Goal: Task Accomplishment & Management: Use online tool/utility

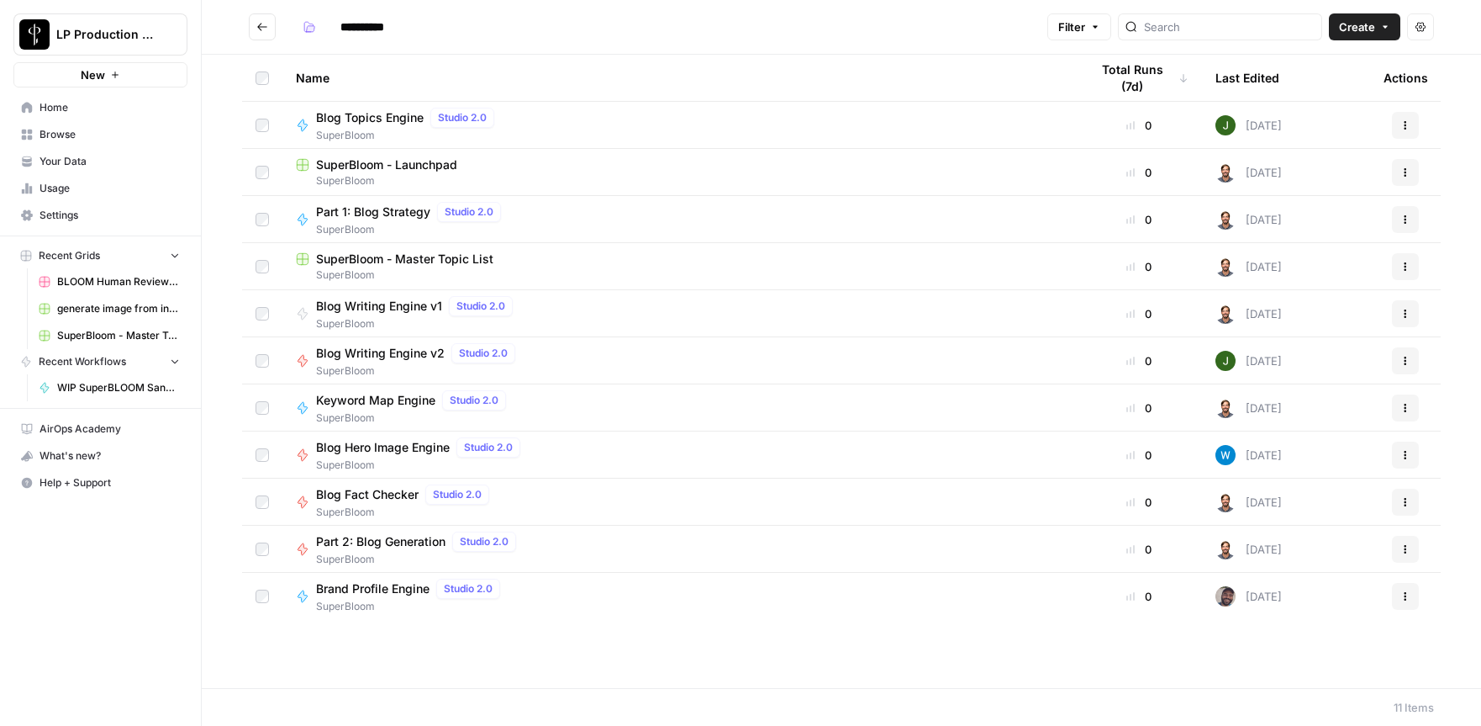
click at [352, 116] on span "Blog Topics Engine" at bounding box center [370, 117] width 108 height 17
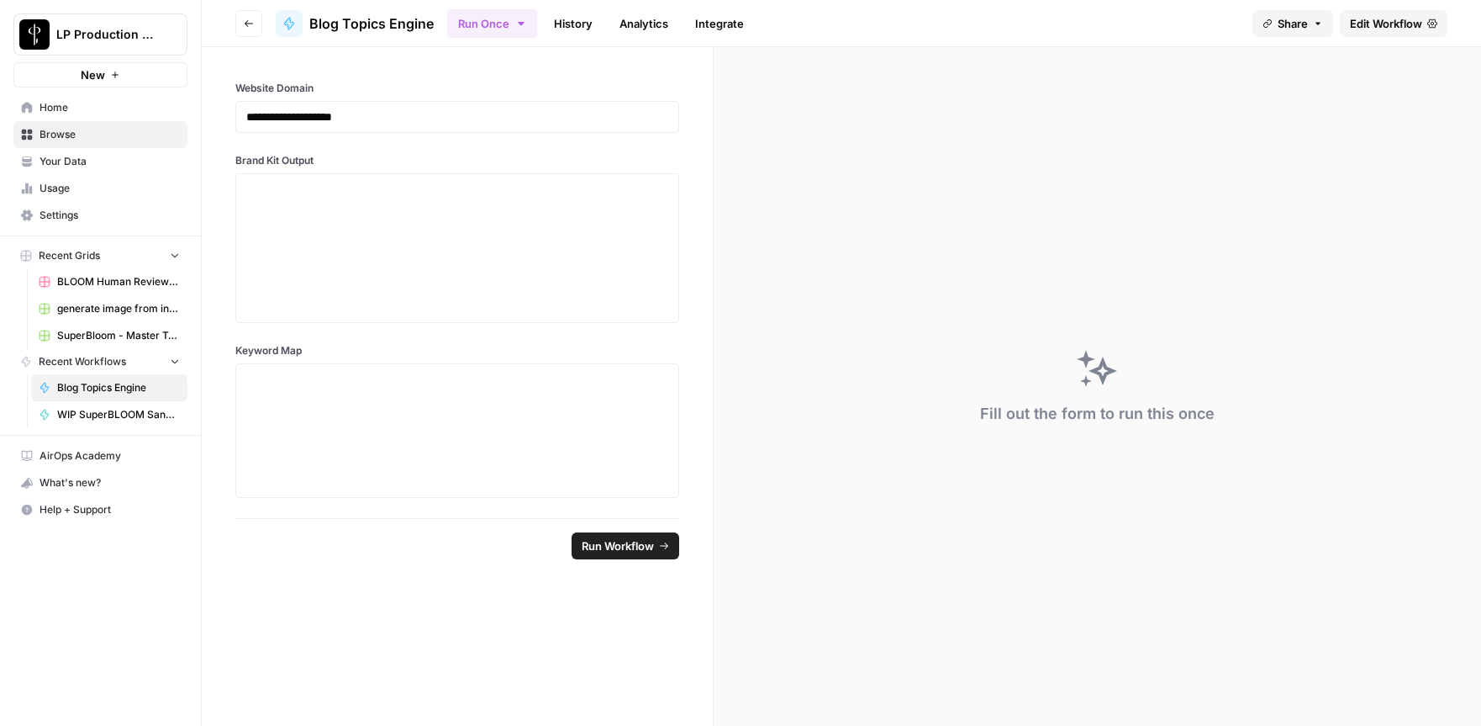
click at [1365, 19] on span "Edit Workflow" at bounding box center [1386, 23] width 72 height 17
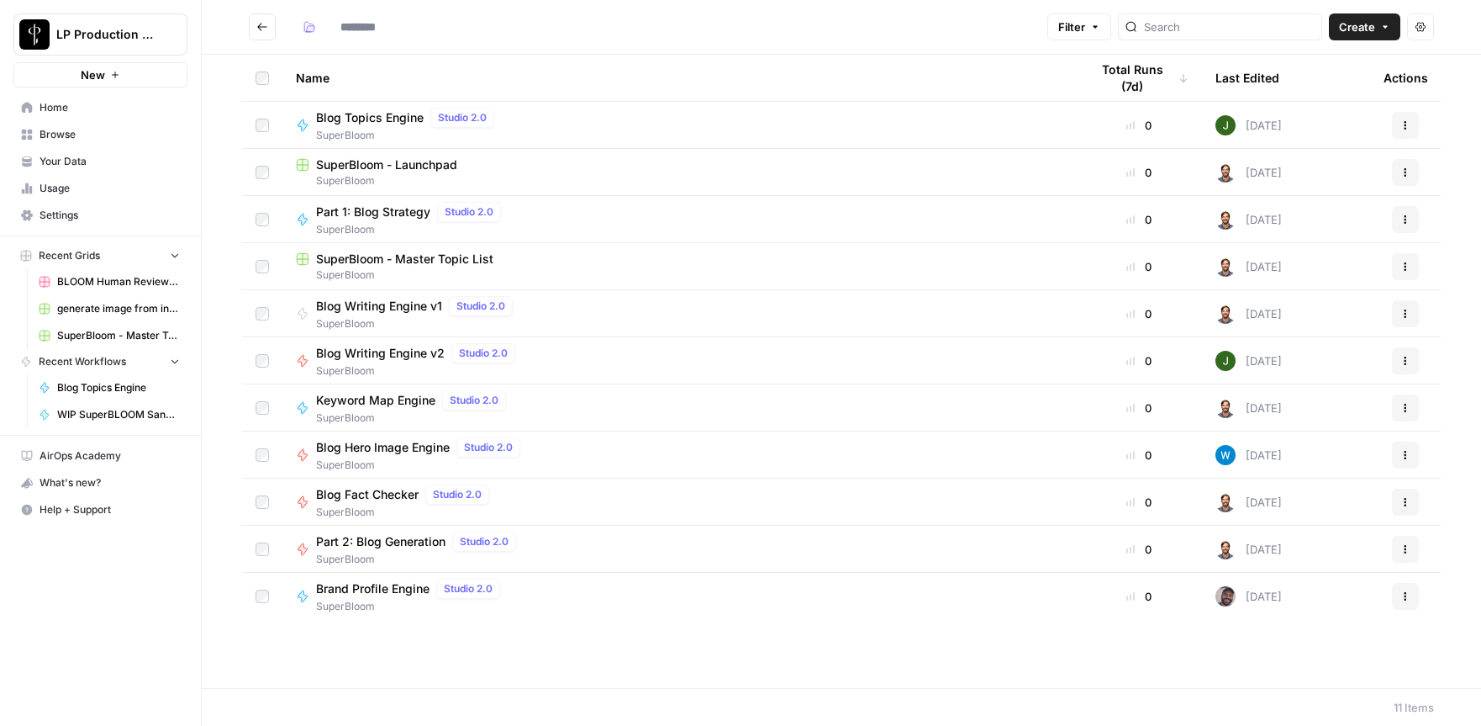
type input "**********"
click at [370, 210] on span "Part 1: Blog Strategy" at bounding box center [373, 211] width 114 height 17
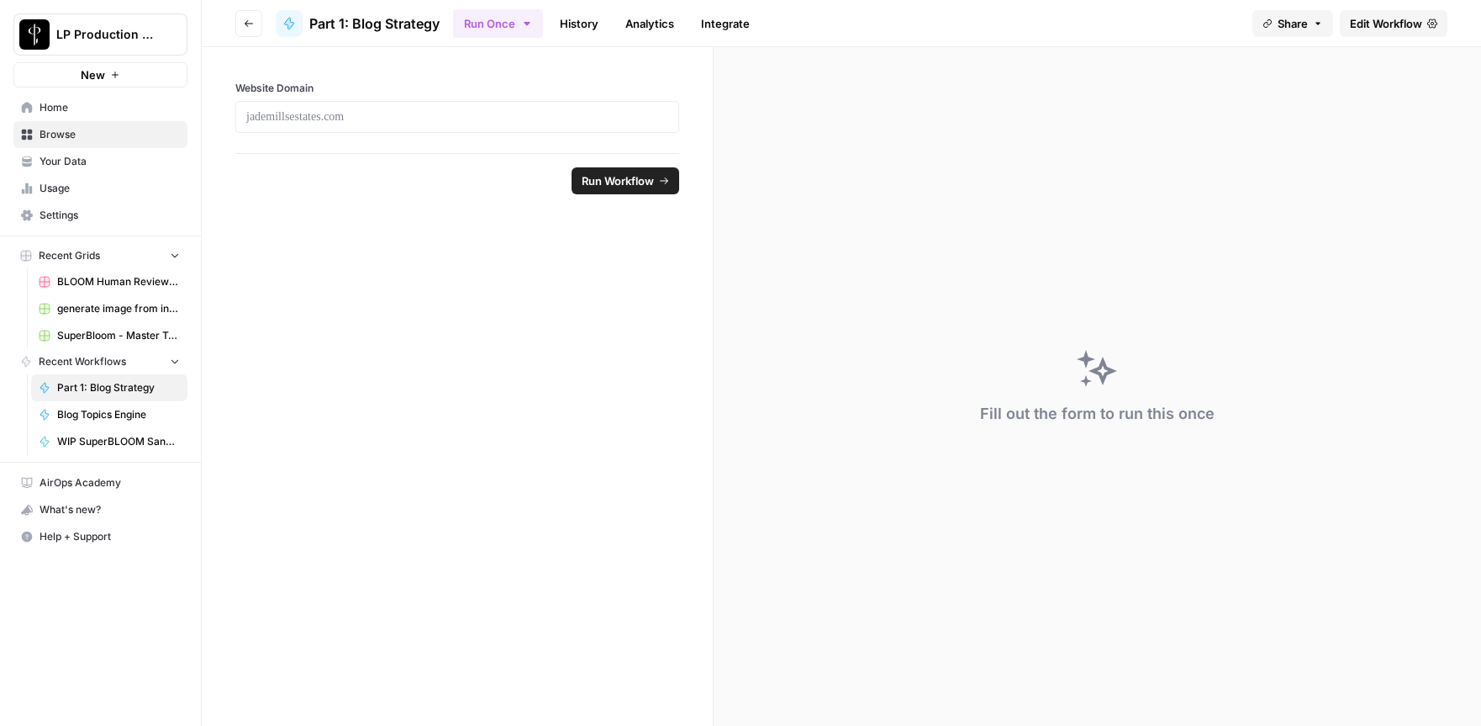
click at [1385, 23] on span "Edit Workflow" at bounding box center [1386, 23] width 72 height 17
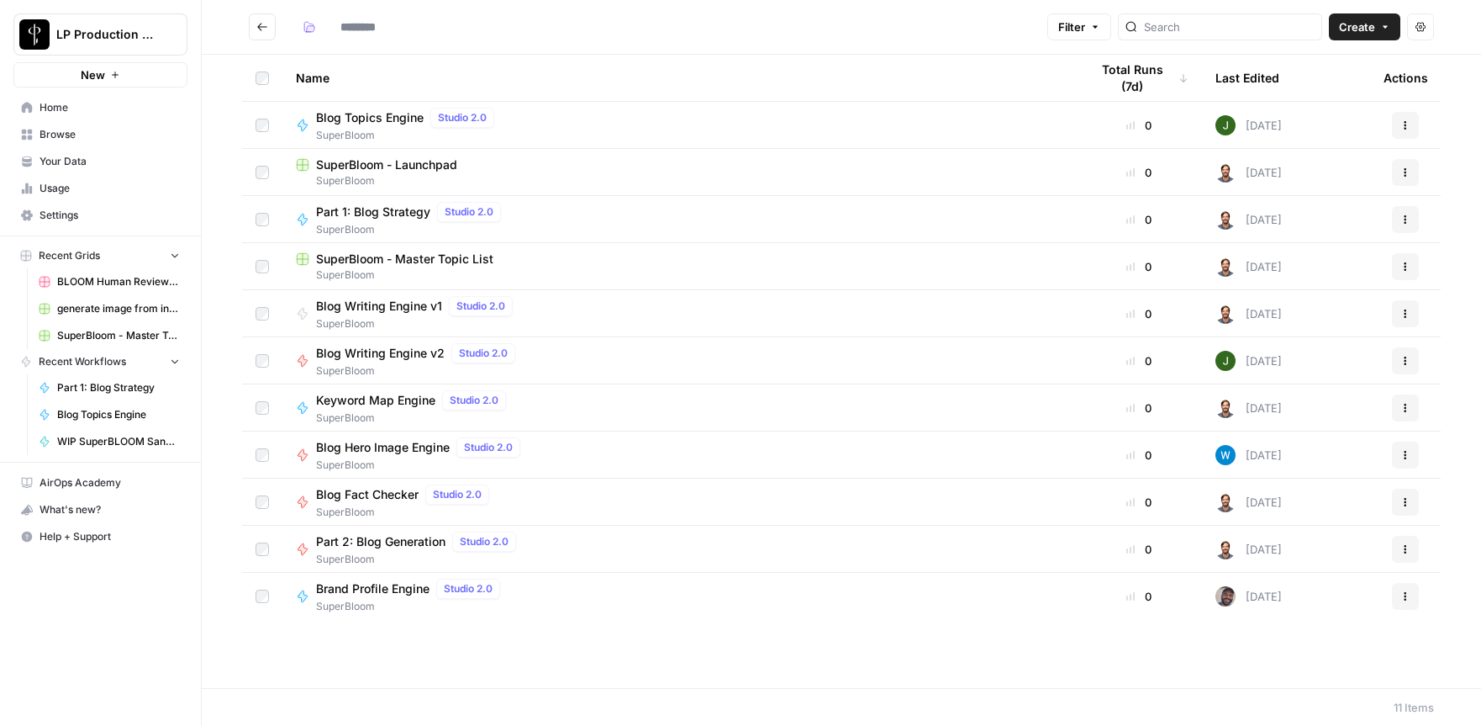
type input "**********"
click at [386, 118] on span "Blog Topics Engine" at bounding box center [370, 117] width 108 height 17
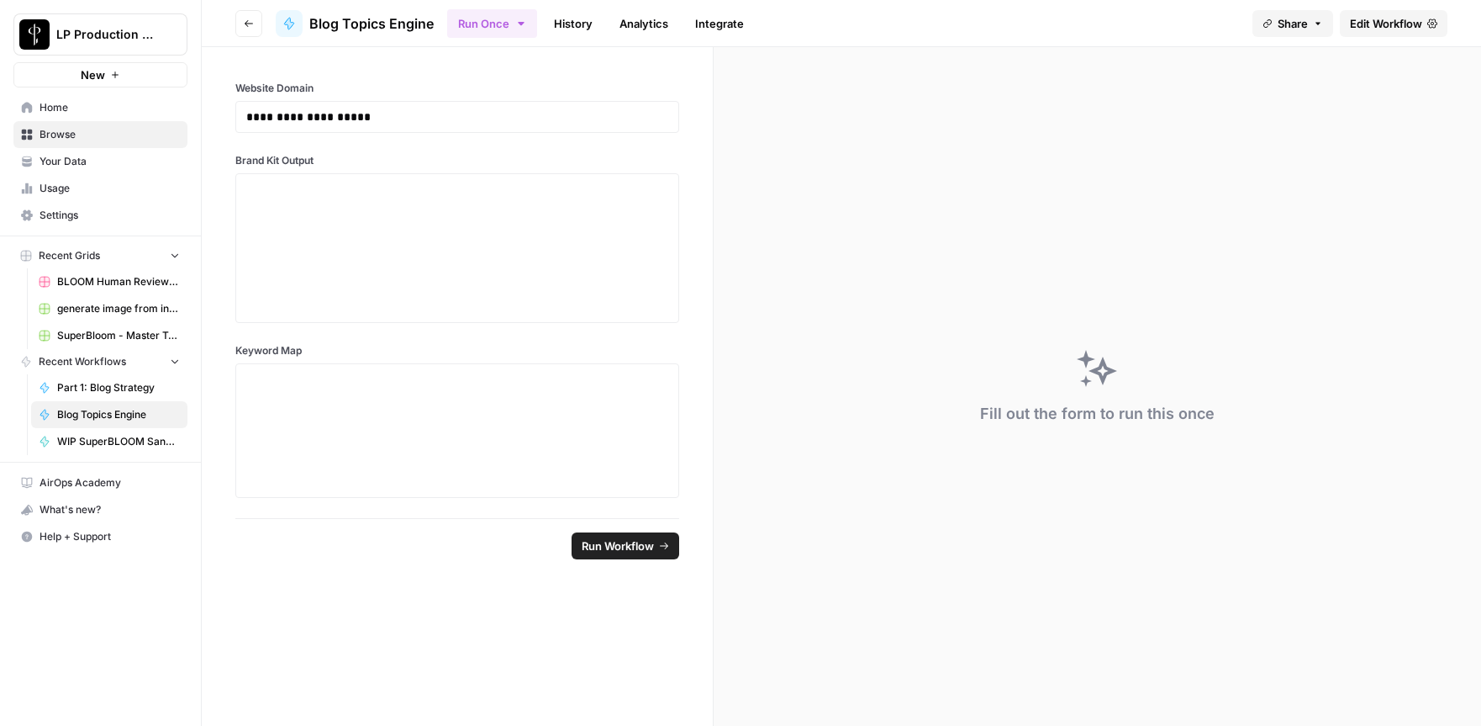
click at [1385, 32] on link "Edit Workflow" at bounding box center [1394, 23] width 108 height 27
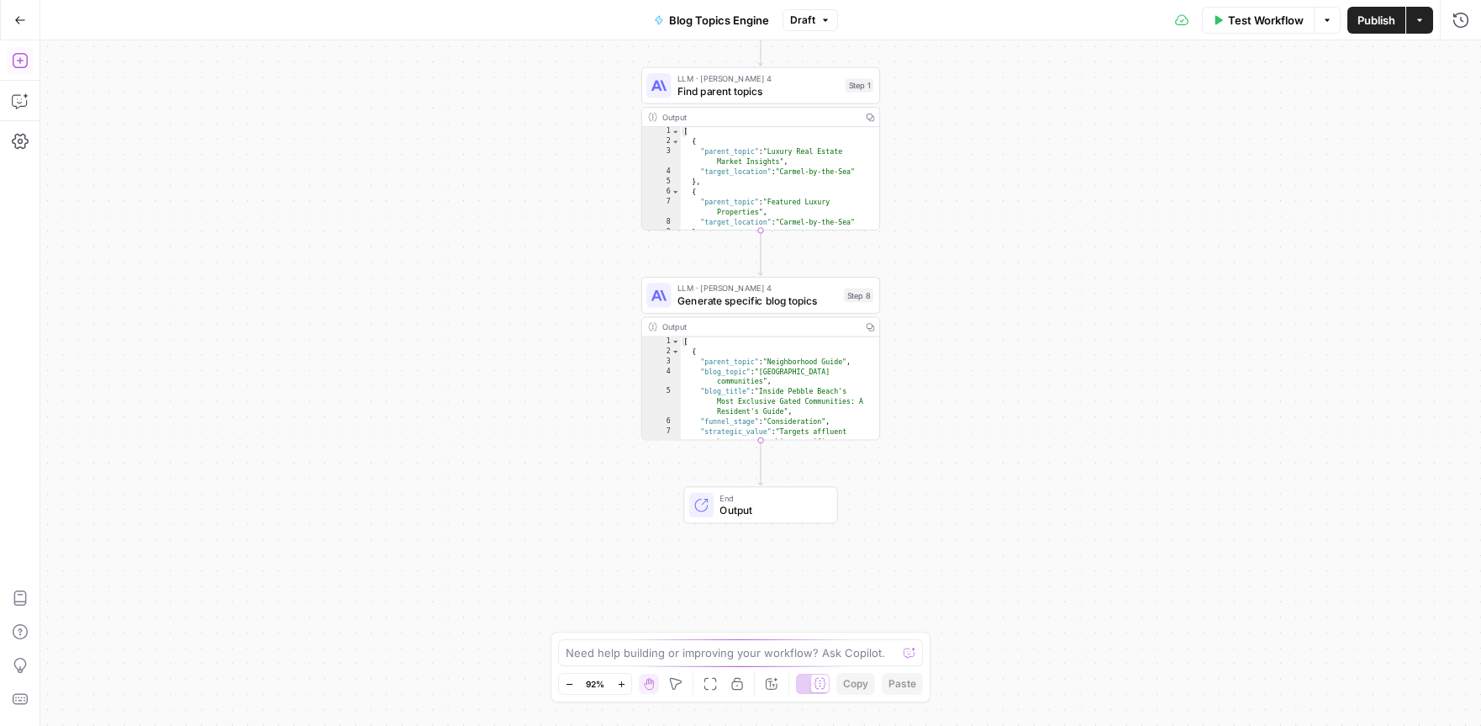
type textarea "**********"
click at [792, 384] on div "[ { "parent_topic" : "Neighborhood Guide" , "blog_topic" : "Pebble Beach gated …" at bounding box center [775, 419] width 188 height 164
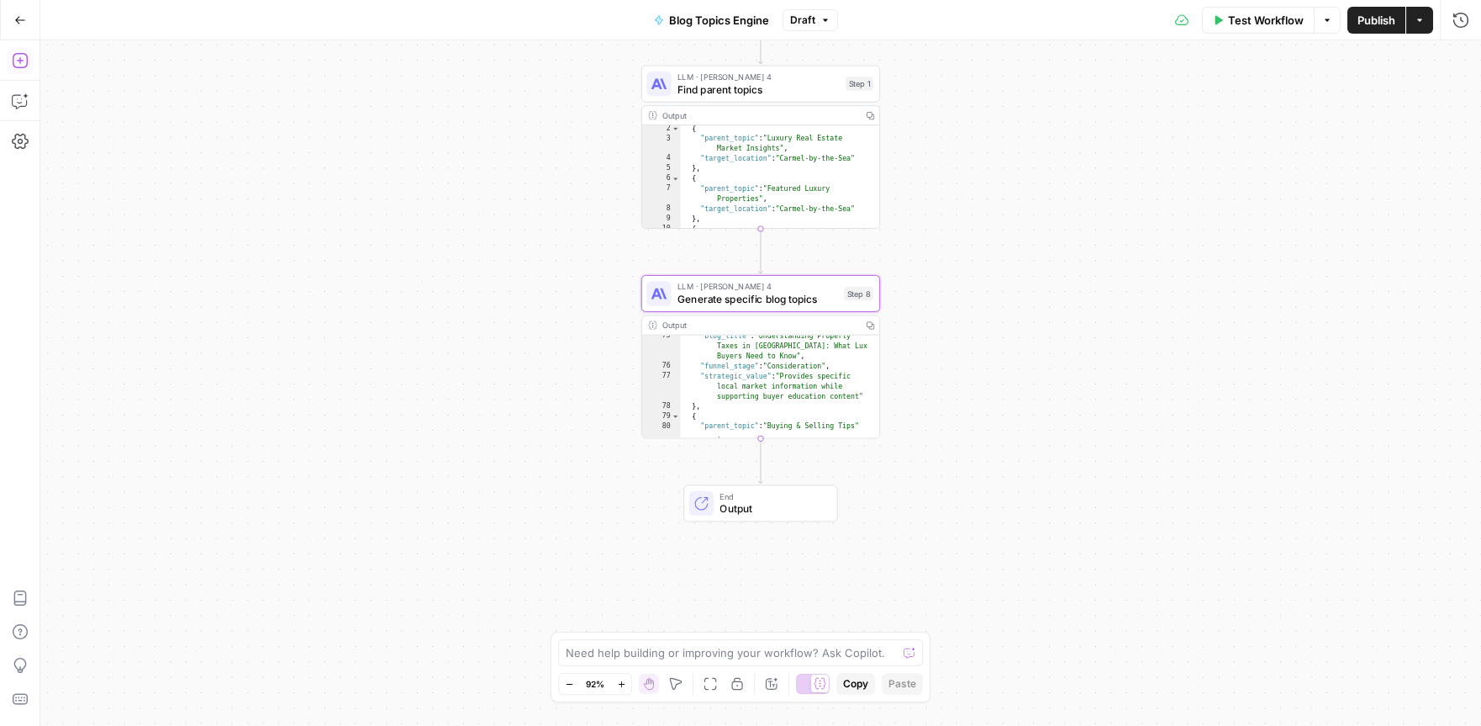
scroll to position [1523, 0]
click at [805, 494] on span "End" at bounding box center [772, 496] width 105 height 13
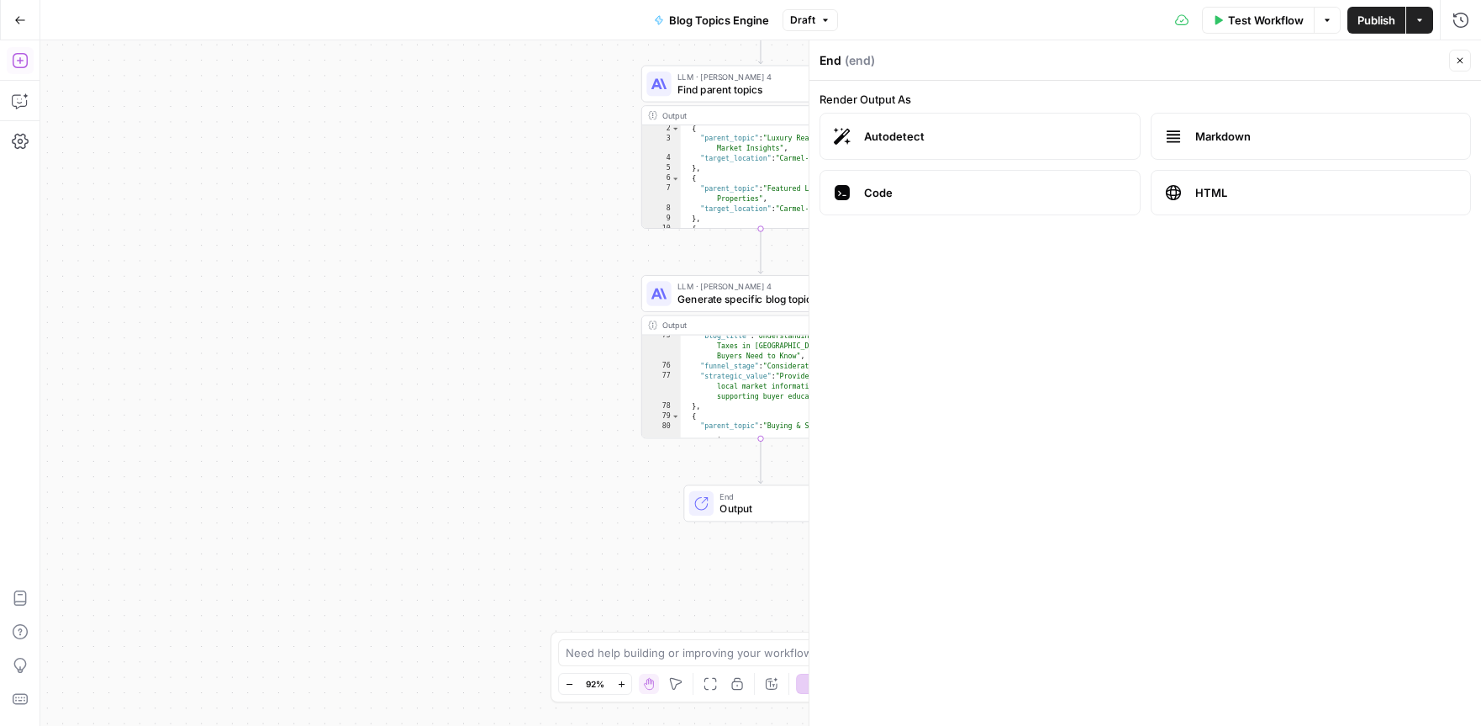
drag, startPoint x: 274, startPoint y: 449, endPoint x: 287, endPoint y: 449, distance: 12.6
click at [275, 449] on div "Workflow Set Inputs Inputs LLM · GPT-4.1 Generate audience personas Step 17 LLM…" at bounding box center [760, 382] width 1441 height 685
click at [441, 452] on div "Workflow Set Inputs Inputs LLM · GPT-4.1 Generate audience personas Step 17 LLM…" at bounding box center [760, 382] width 1441 height 685
click at [502, 299] on div "Workflow Set Inputs Inputs LLM · GPT-4.1 Generate audience personas Step 17 LLM…" at bounding box center [760, 382] width 1441 height 685
click at [720, 505] on span "Output" at bounding box center [772, 508] width 105 height 15
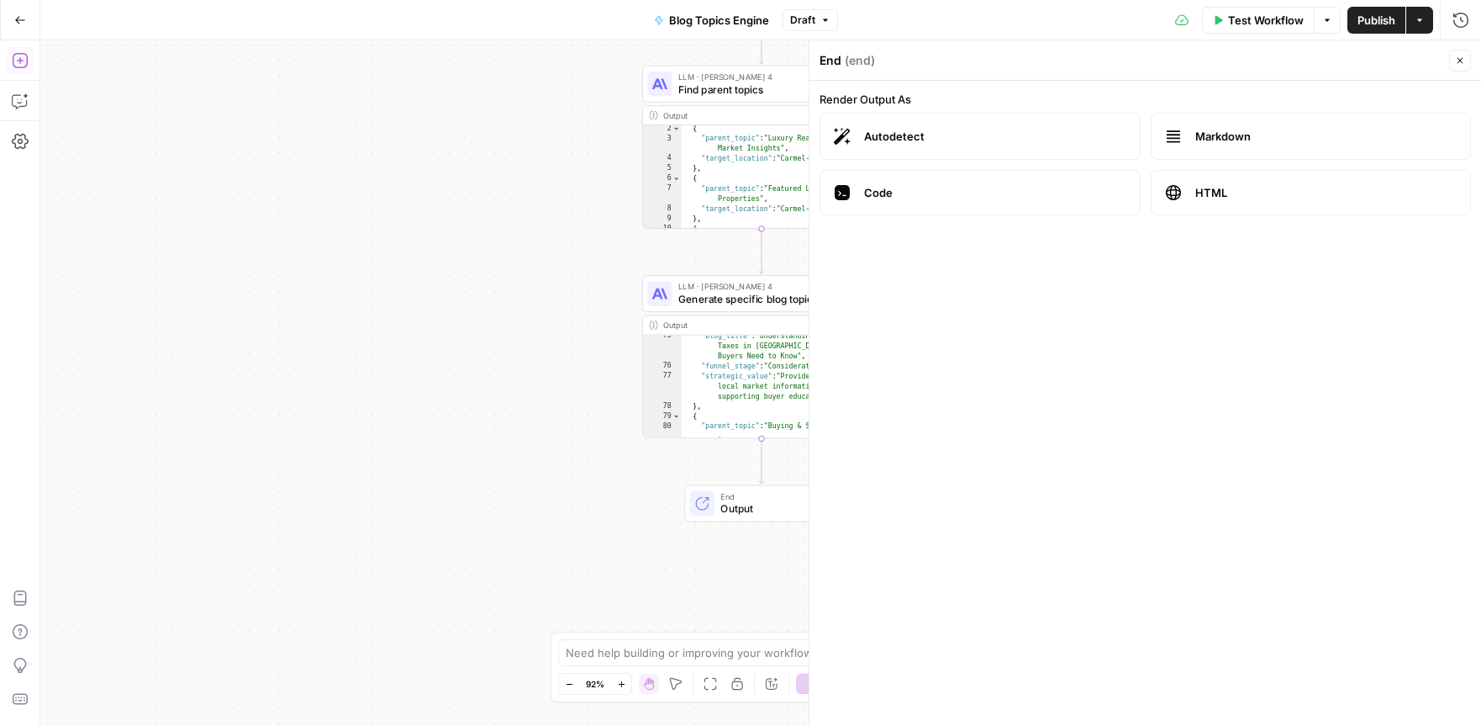
click at [476, 410] on div "Workflow Set Inputs Inputs LLM · GPT-4.1 Generate audience personas Step 17 LLM…" at bounding box center [760, 382] width 1441 height 685
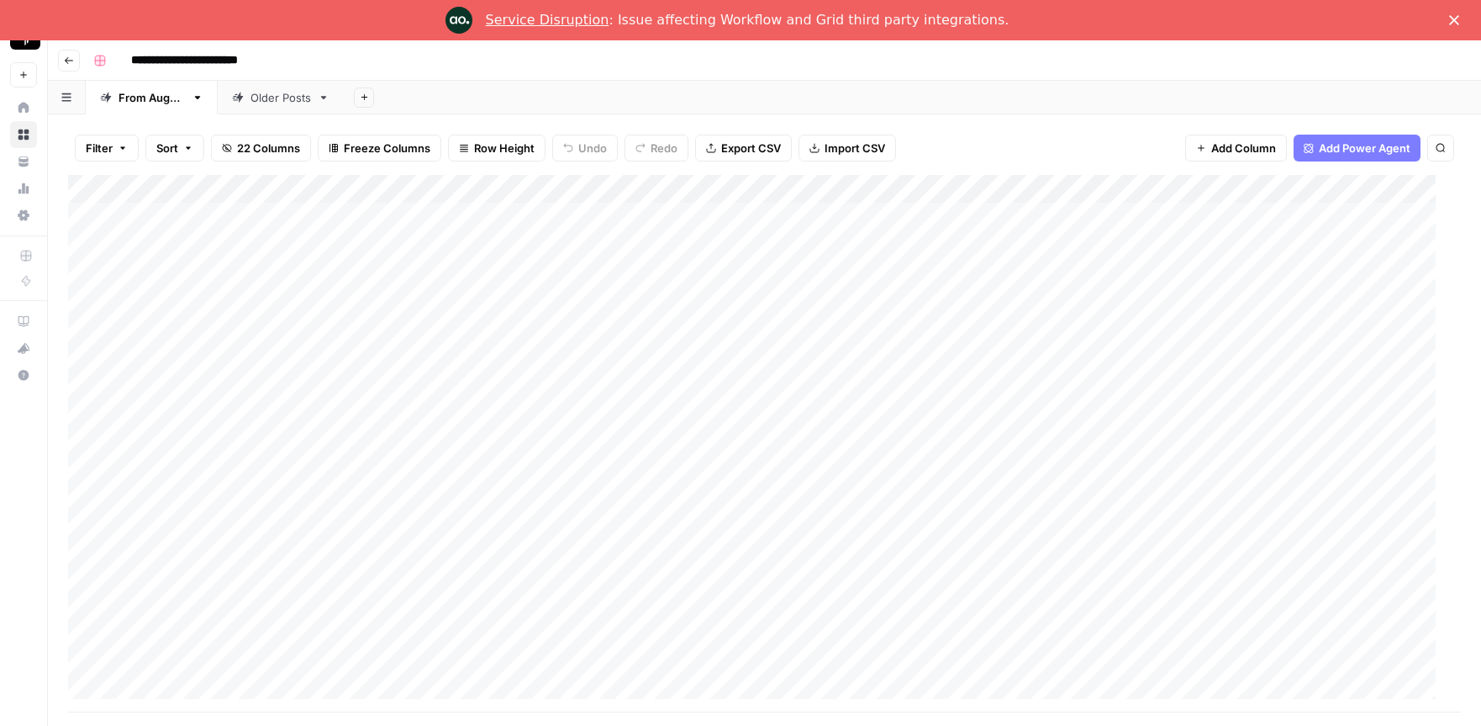
click at [68, 58] on icon "button" at bounding box center [69, 60] width 10 height 10
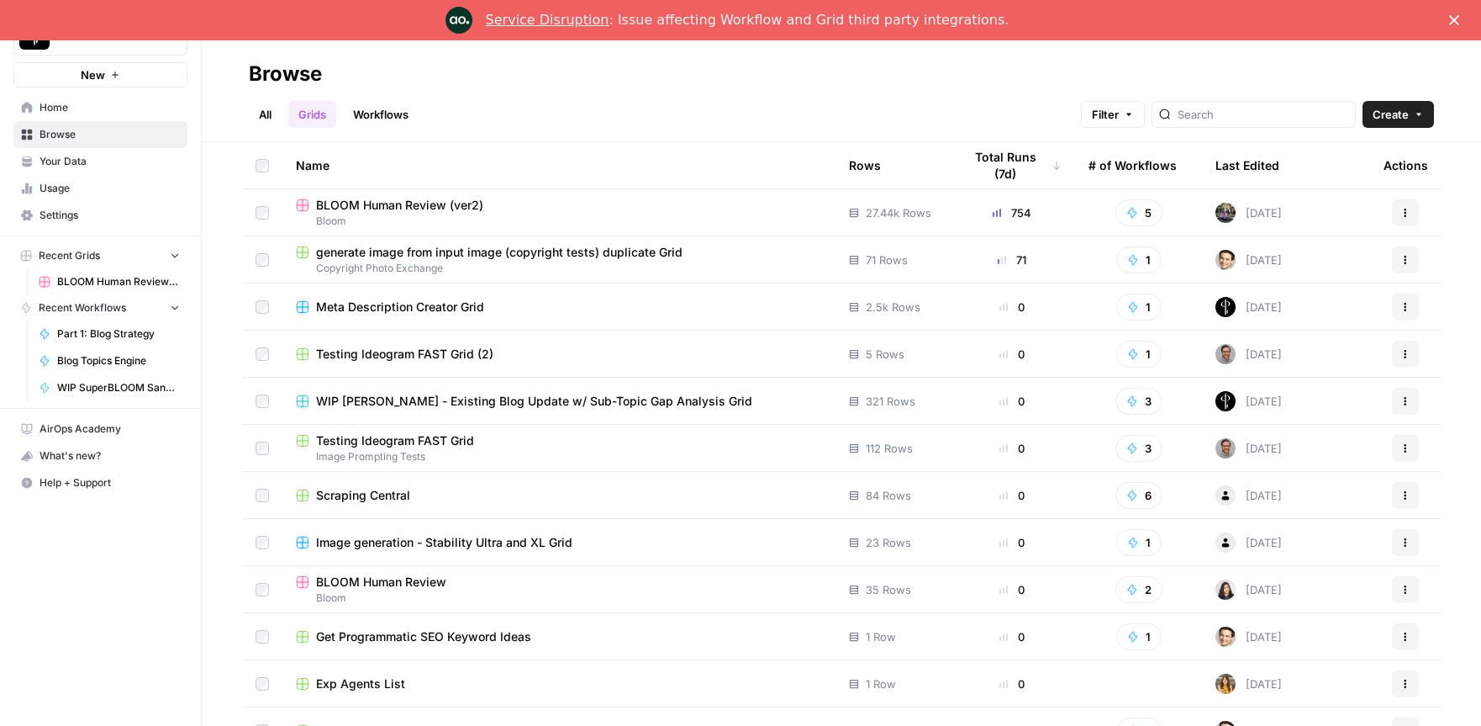
click at [60, 113] on span "Home" at bounding box center [110, 107] width 140 height 15
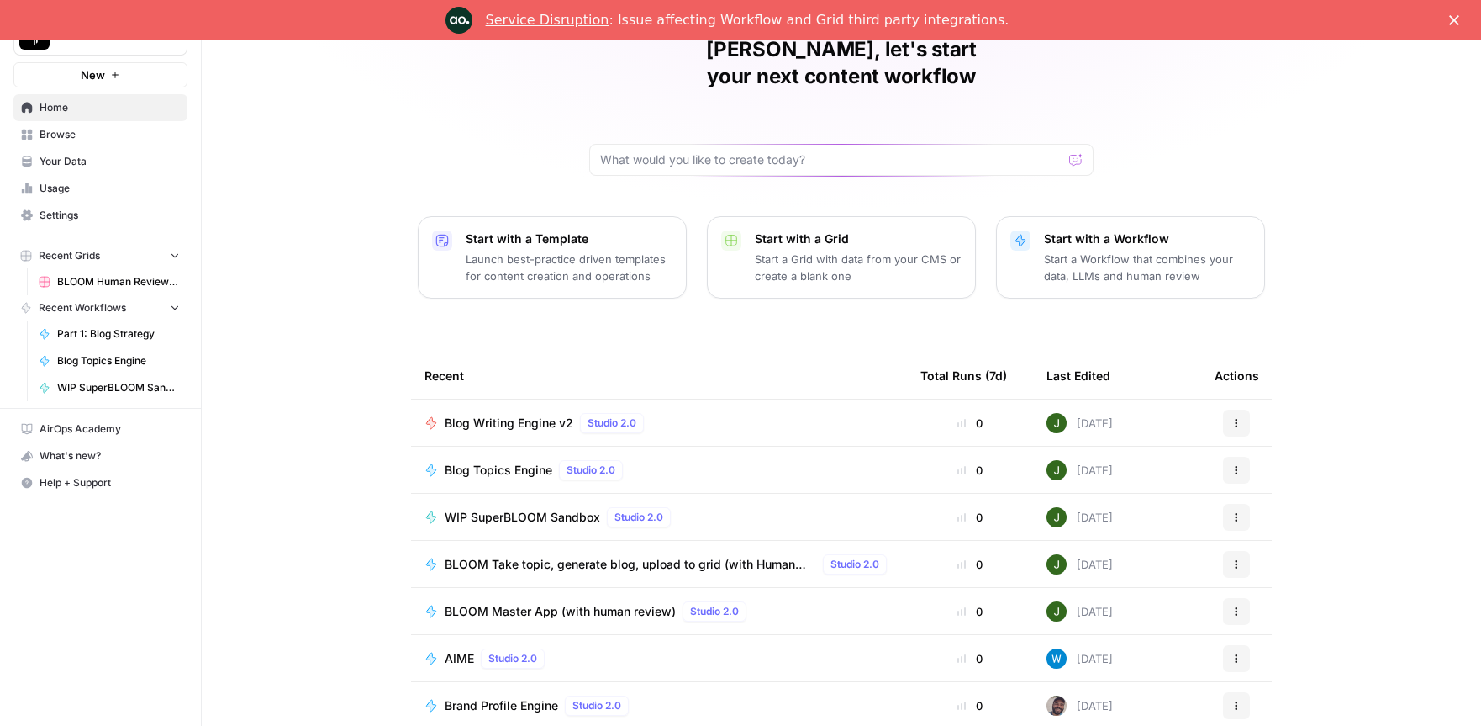
scroll to position [40, 0]
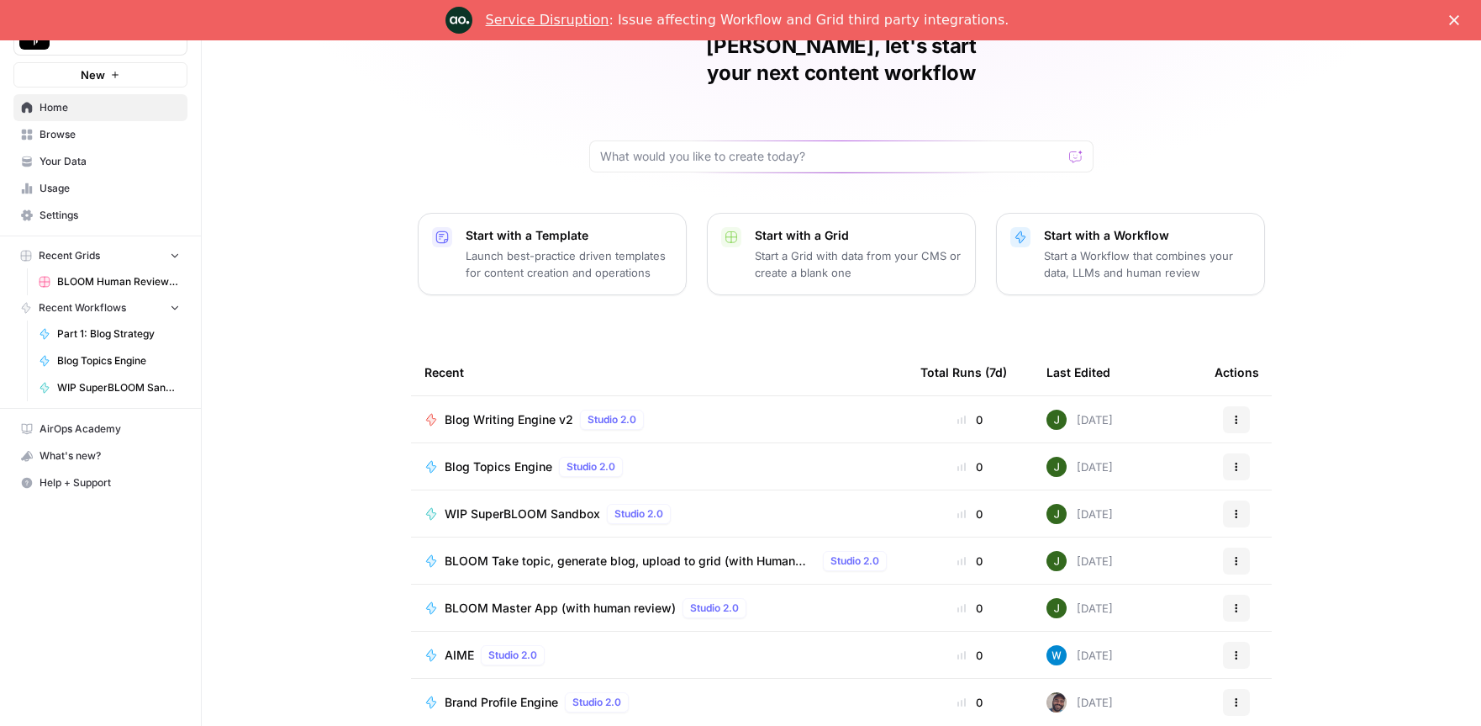
click at [62, 127] on span "Browse" at bounding box center [110, 134] width 140 height 15
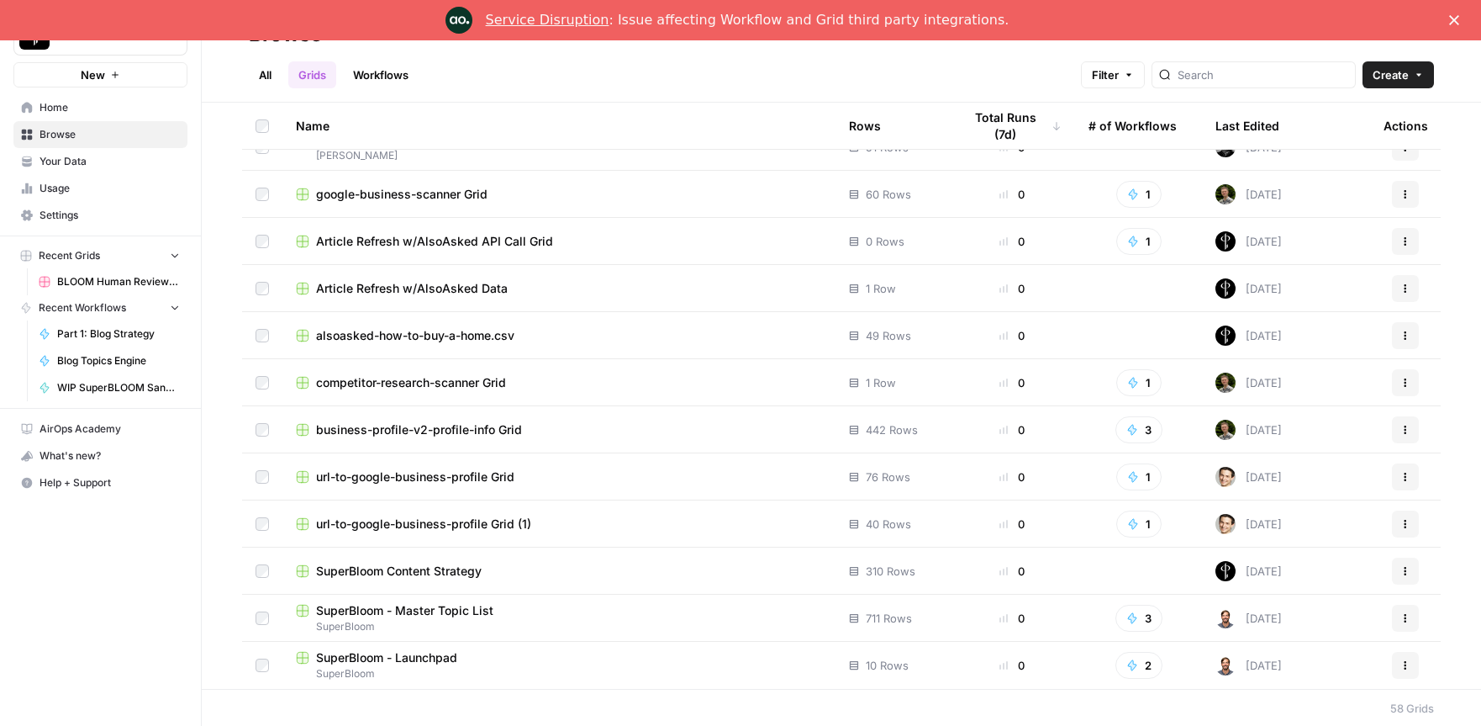
scroll to position [40, 0]
click at [417, 610] on span "SuperBloom - Master Topic List" at bounding box center [404, 609] width 177 height 17
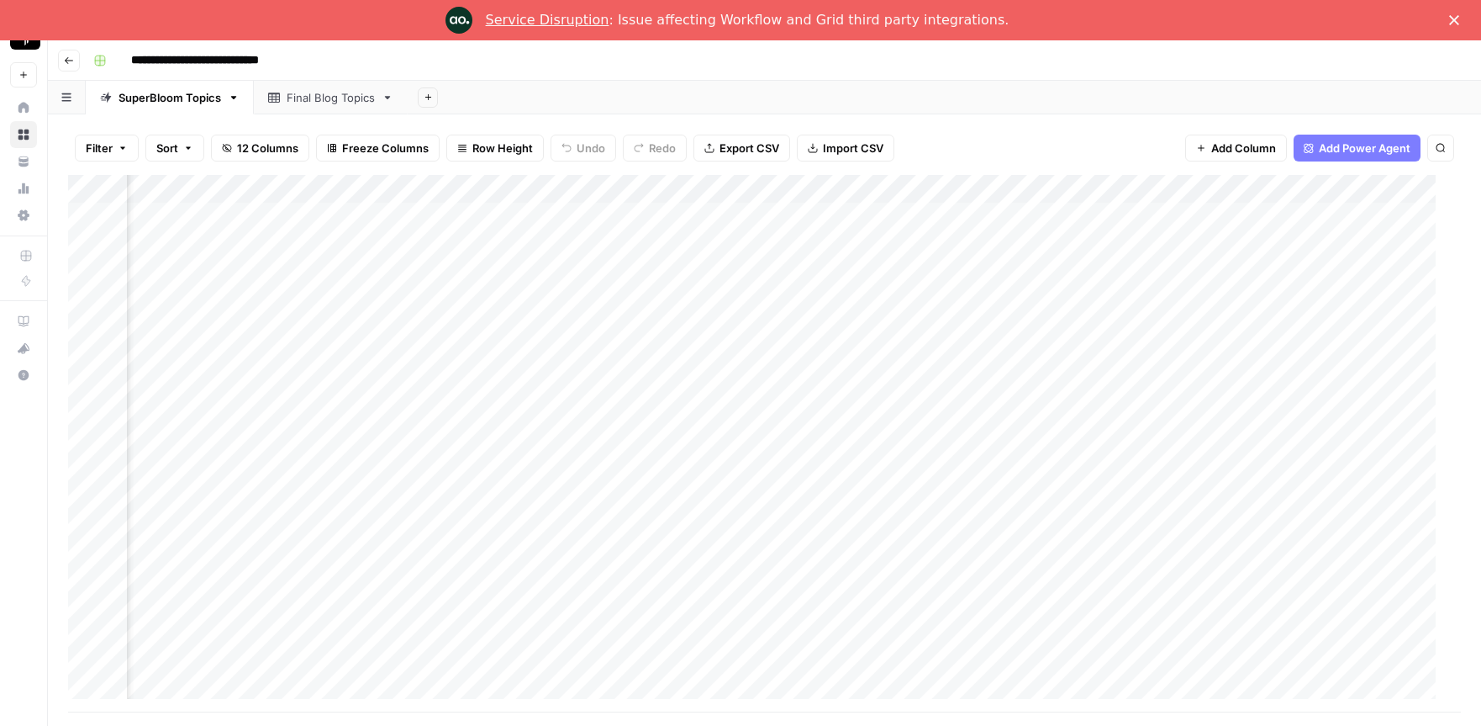
scroll to position [0, 73]
click at [60, 61] on button "Go back" at bounding box center [69, 61] width 22 height 22
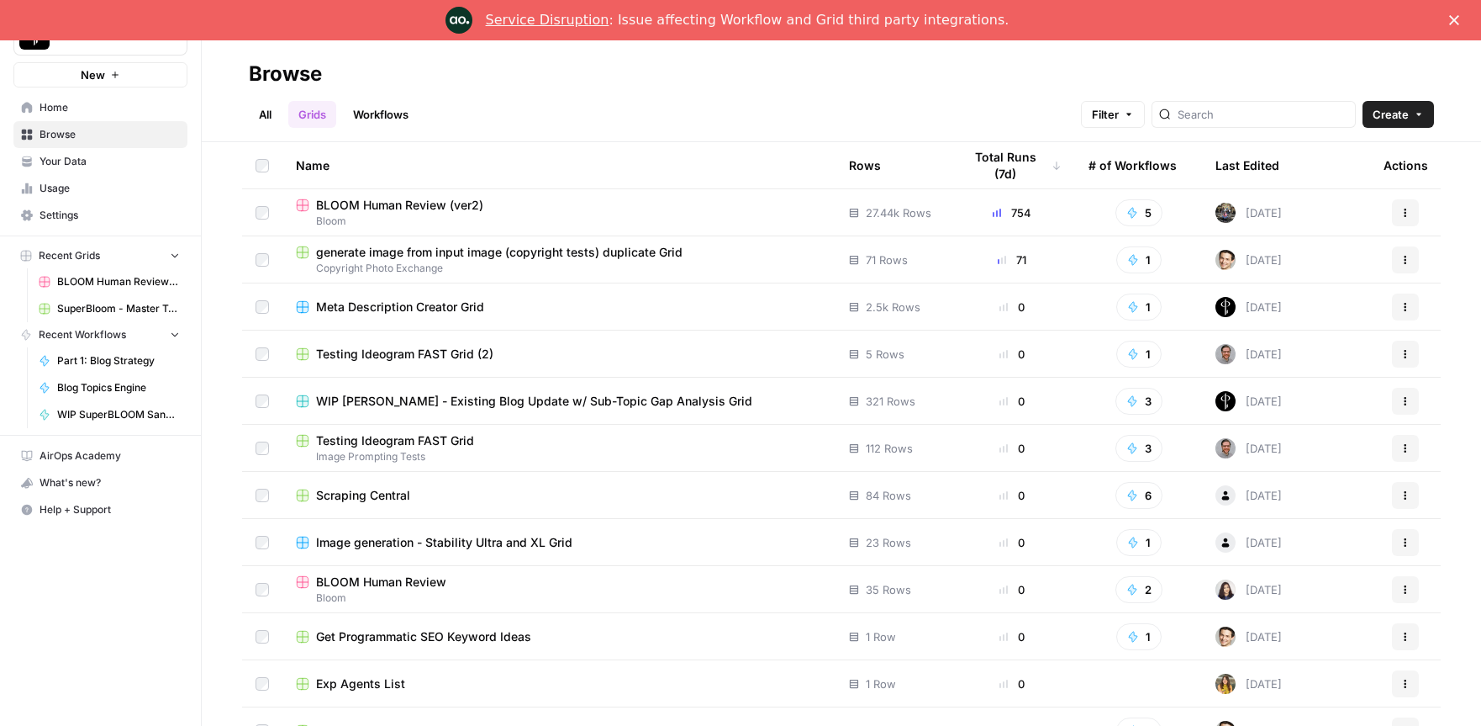
click at [61, 110] on span "Home" at bounding box center [110, 107] width 140 height 15
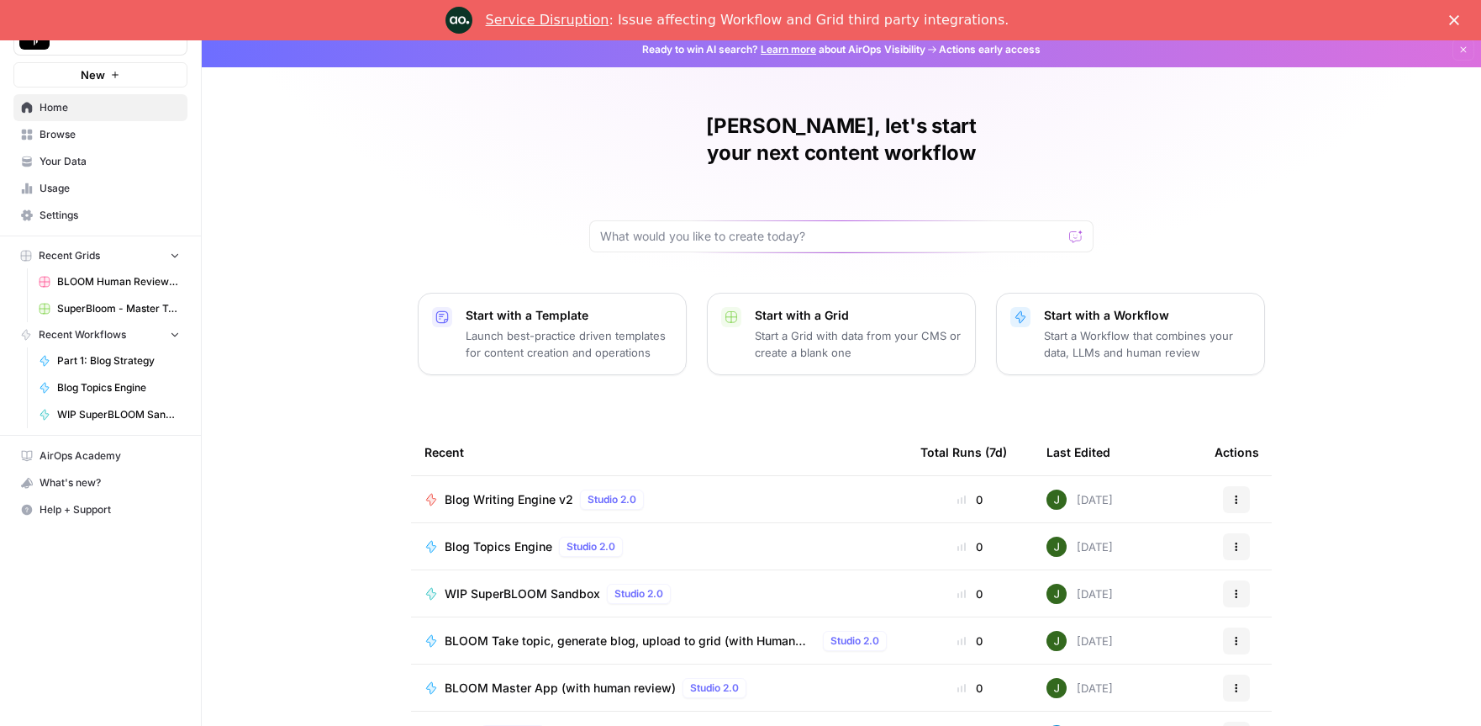
scroll to position [9, 0]
click at [68, 136] on span "Browse" at bounding box center [110, 134] width 140 height 15
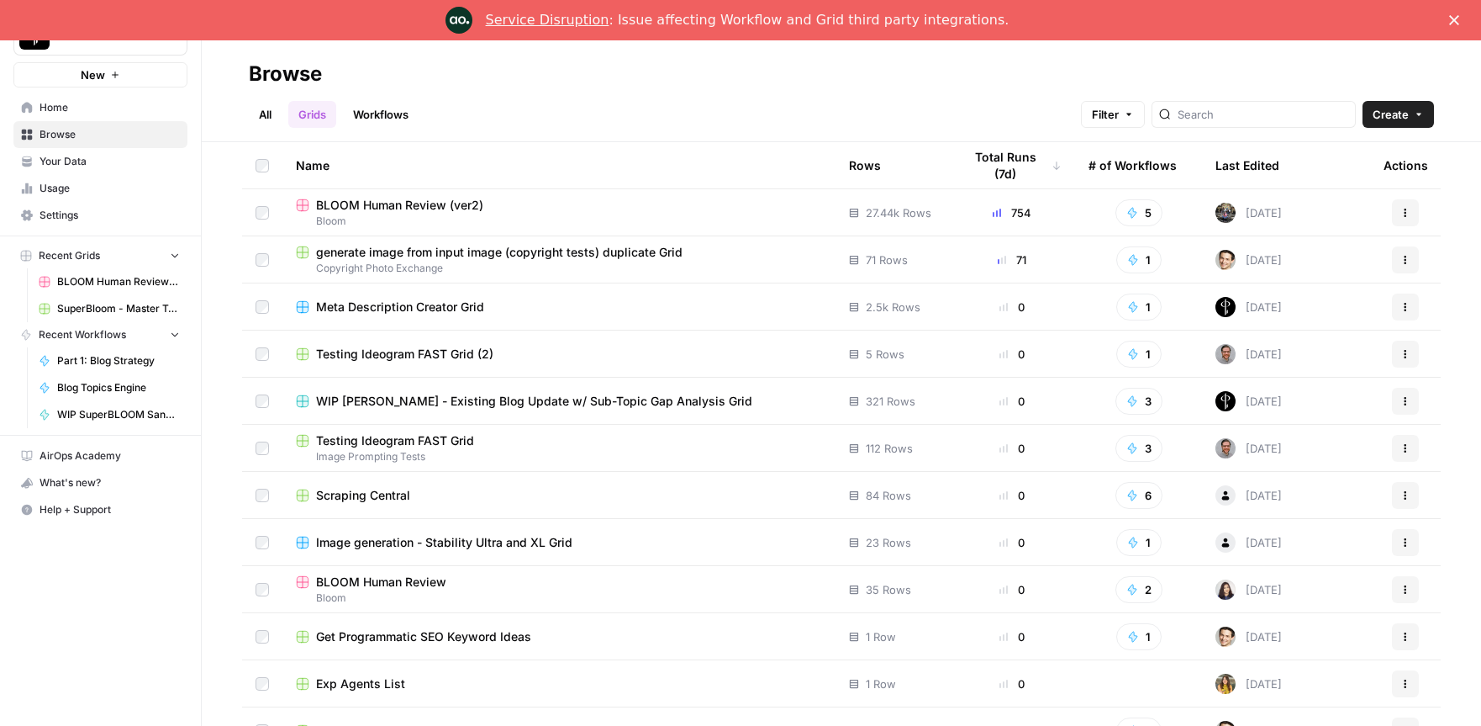
click at [268, 113] on link "All" at bounding box center [265, 114] width 33 height 27
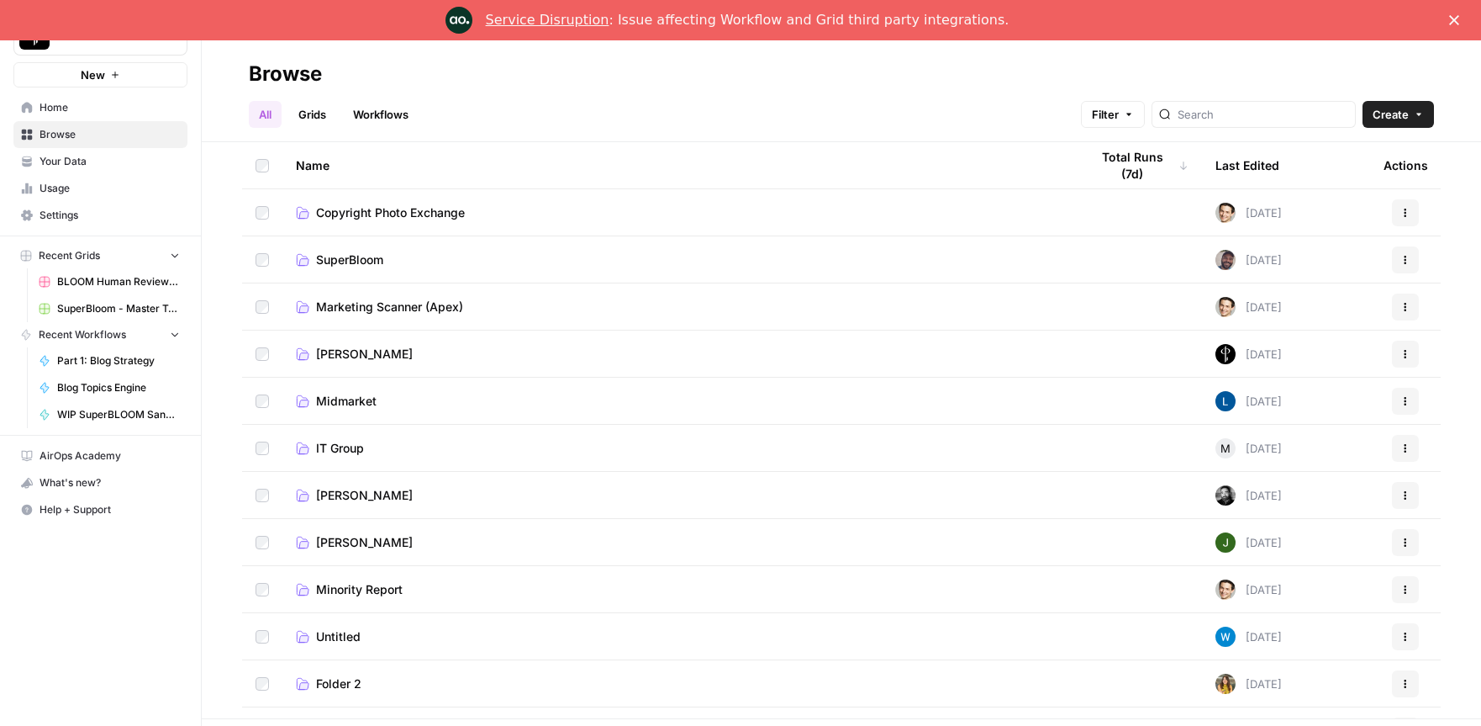
click at [379, 262] on span "SuperBloom" at bounding box center [349, 259] width 67 height 17
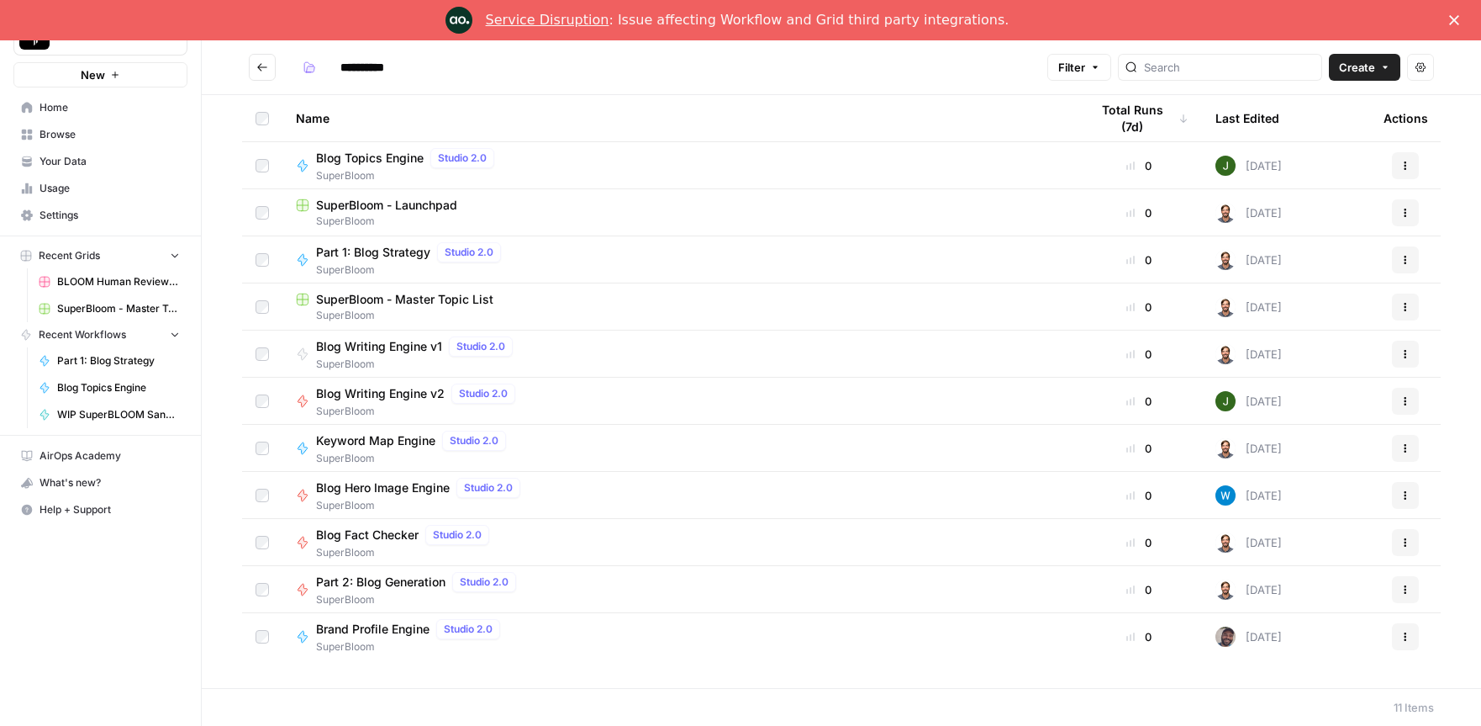
click at [375, 158] on span "Blog Topics Engine" at bounding box center [370, 158] width 108 height 17
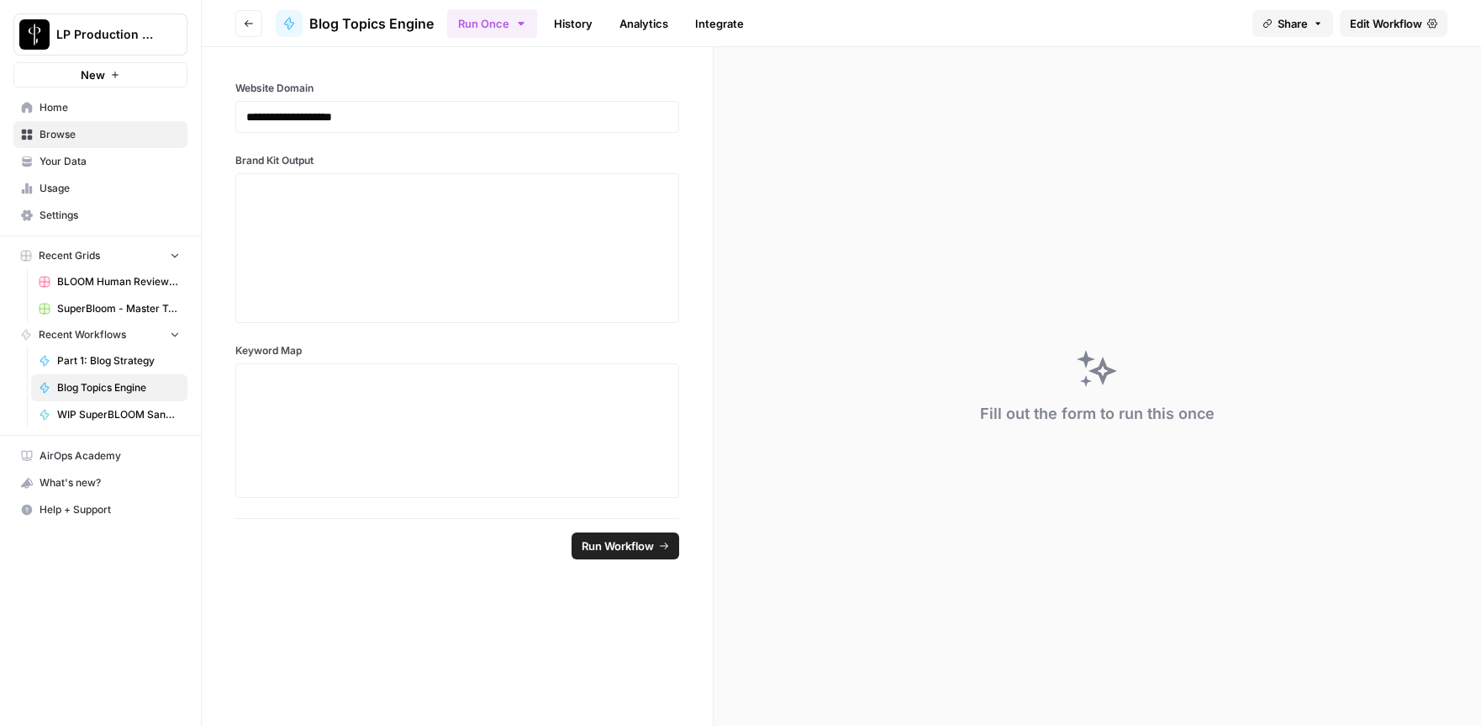
click at [1380, 18] on span "Edit Workflow" at bounding box center [1386, 23] width 72 height 17
